Goal: Task Accomplishment & Management: Complete application form

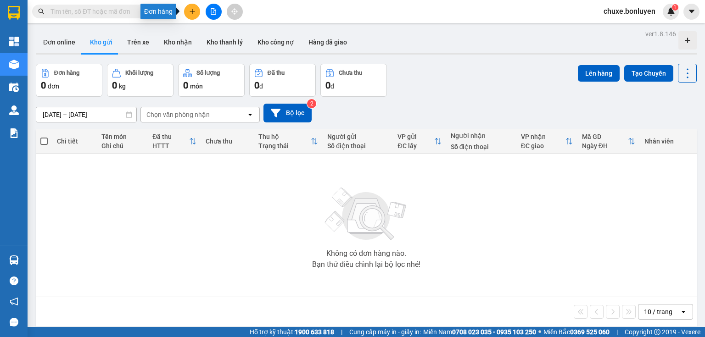
click at [189, 12] on icon "plus" at bounding box center [192, 11] width 6 height 6
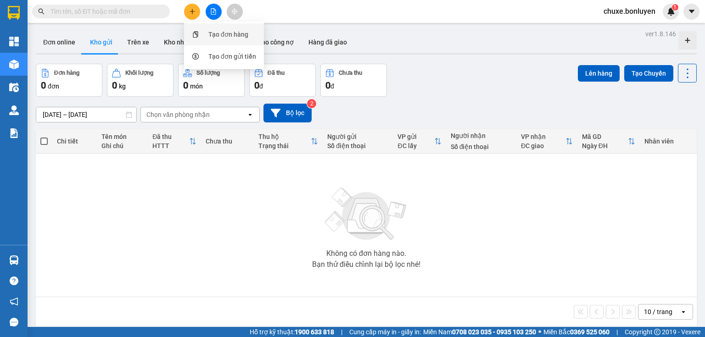
click at [200, 34] on div at bounding box center [194, 34] width 11 height 10
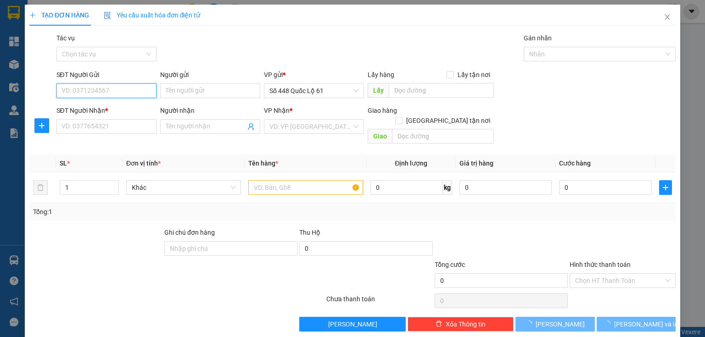
click at [116, 92] on input "SĐT Người Gửi" at bounding box center [106, 90] width 100 height 15
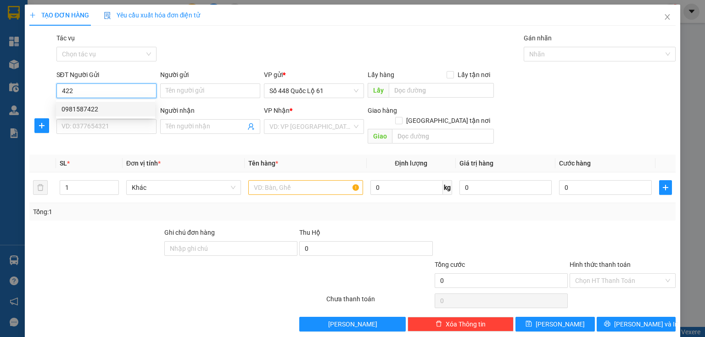
click at [92, 105] on div "0981587422" at bounding box center [105, 109] width 88 height 10
type input "0981587422"
type input "minh phat"
type input "00000000000"
type input "ANH Q NGÃI"
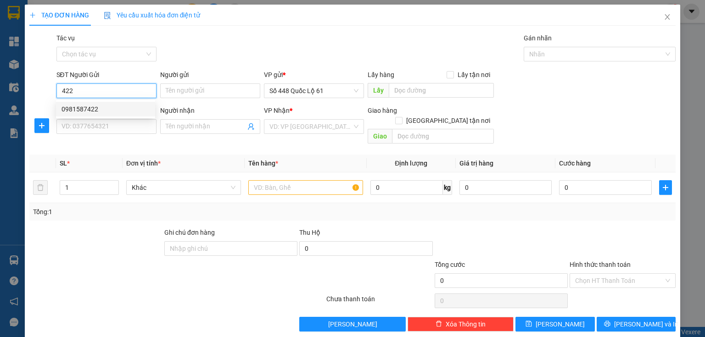
checkbox input "true"
type input "son tinh"
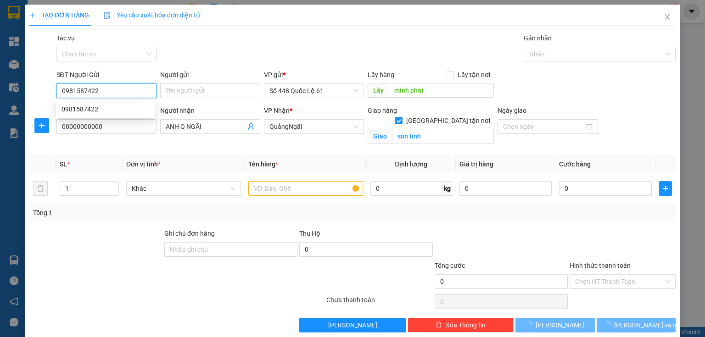
type input "400.000"
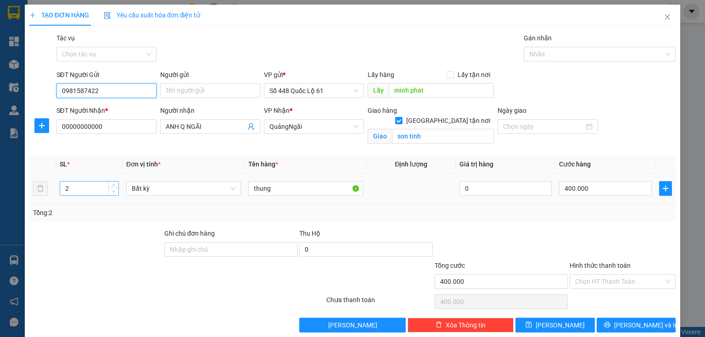
type input "0981587422"
type input "1"
click at [117, 192] on span "Decrease Value" at bounding box center [113, 191] width 10 height 8
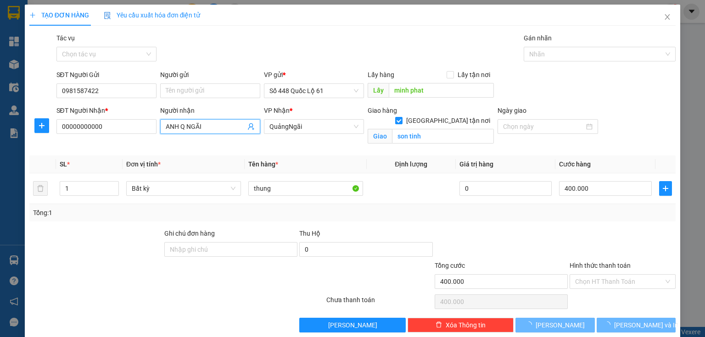
click at [229, 128] on input "ANH Q NGÃI" at bounding box center [206, 127] width 80 height 10
type input "0"
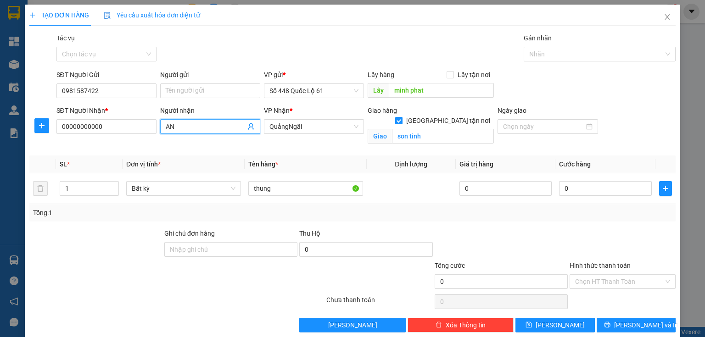
type input "A"
click at [559, 183] on input "0" at bounding box center [605, 188] width 93 height 15
type input "2"
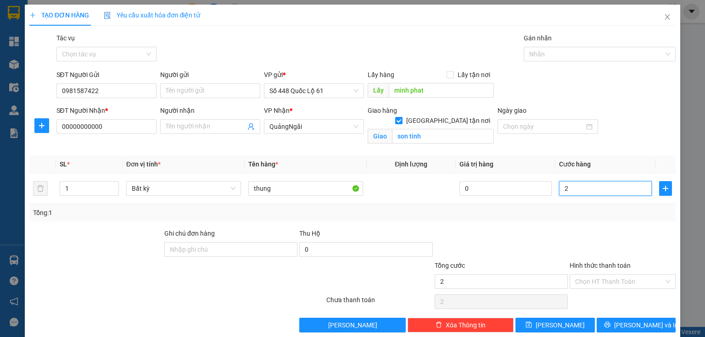
type input "20"
type input "200"
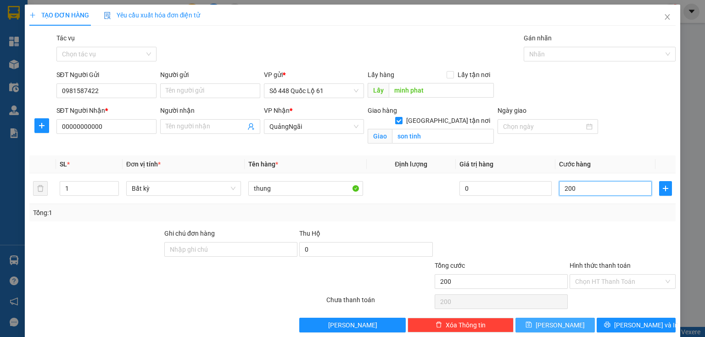
type input "200"
type input "200.000"
click at [568, 327] on button "[PERSON_NAME]" at bounding box center [554, 325] width 79 height 15
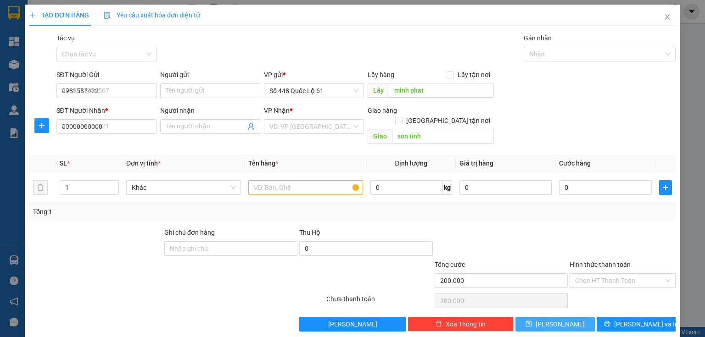
checkbox input "false"
type input "0"
